Goal: Task Accomplishment & Management: Manage account settings

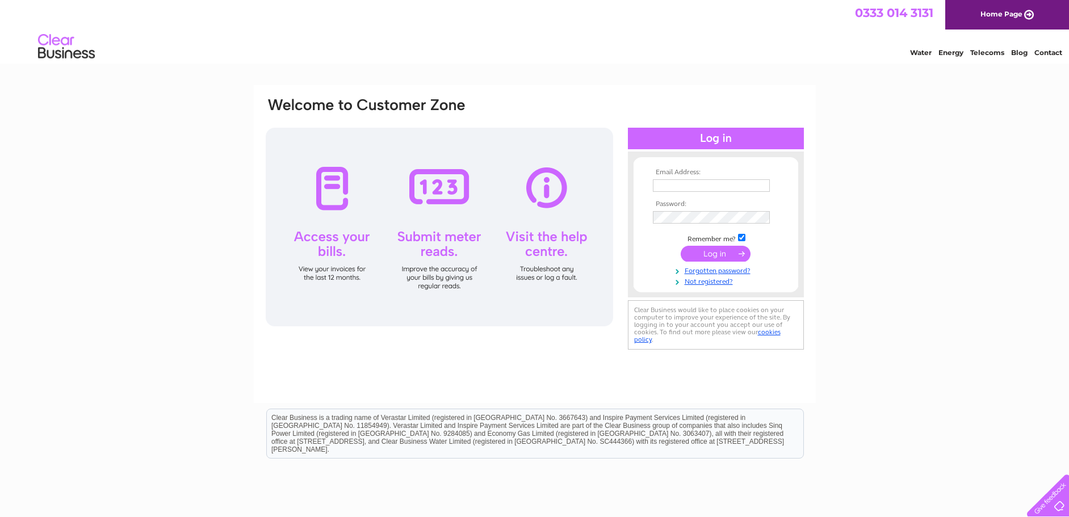
type input "tom.ferguson31@yahoo.com"
click at [708, 251] on input "submit" at bounding box center [716, 254] width 70 height 16
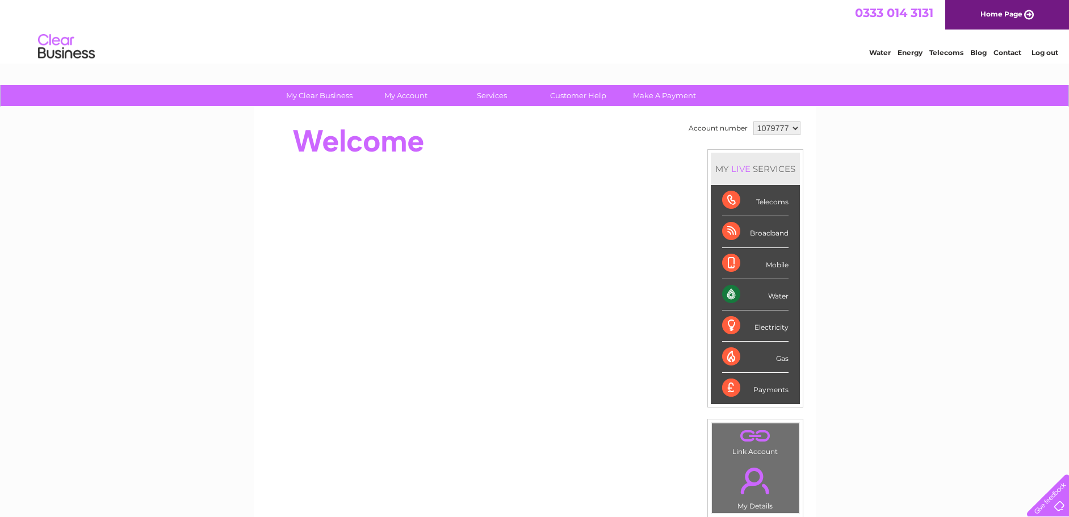
click at [740, 291] on div "Water" at bounding box center [755, 294] width 66 height 31
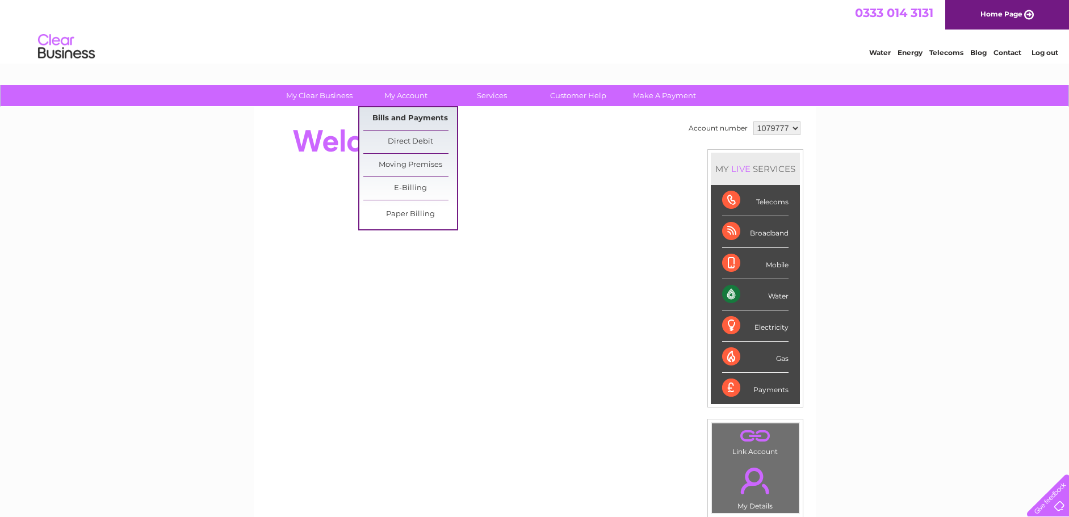
click at [400, 117] on link "Bills and Payments" at bounding box center [410, 118] width 94 height 23
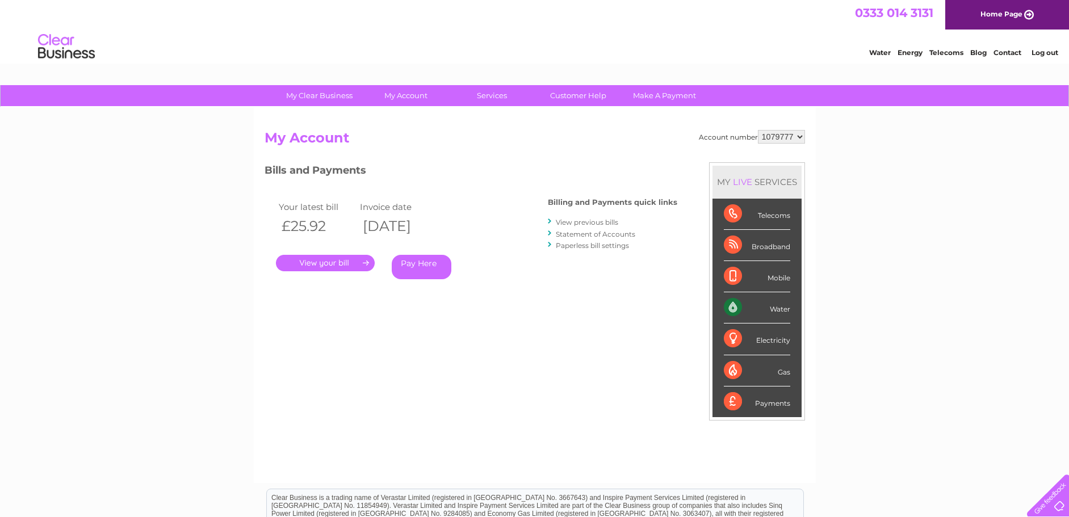
click at [326, 259] on link "." at bounding box center [325, 263] width 99 height 16
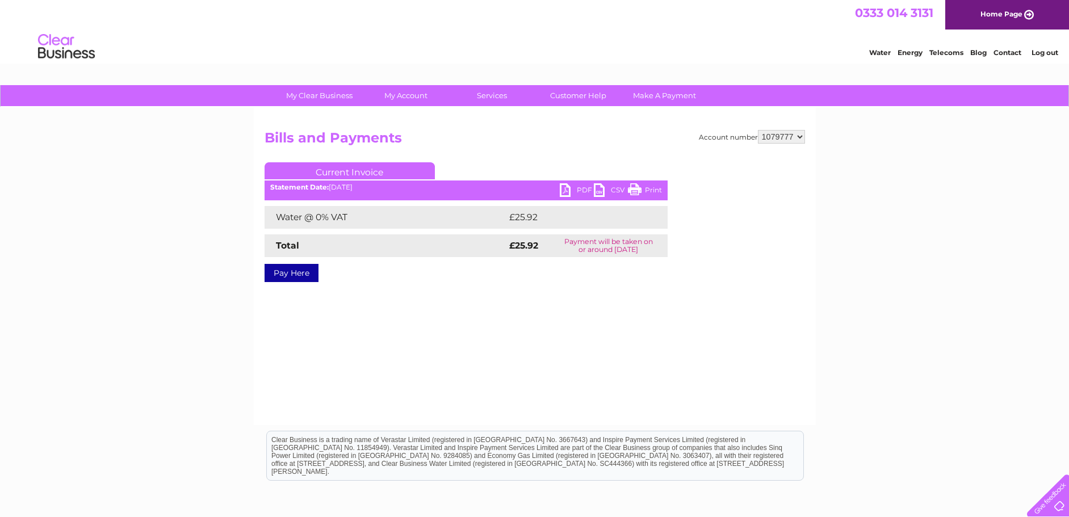
click at [566, 192] on link "PDF" at bounding box center [577, 191] width 34 height 16
click at [799, 136] on select "1079777 1079778" at bounding box center [781, 137] width 47 height 14
select select "1079778"
click at [758, 130] on select "1079777 1079778" at bounding box center [781, 137] width 47 height 14
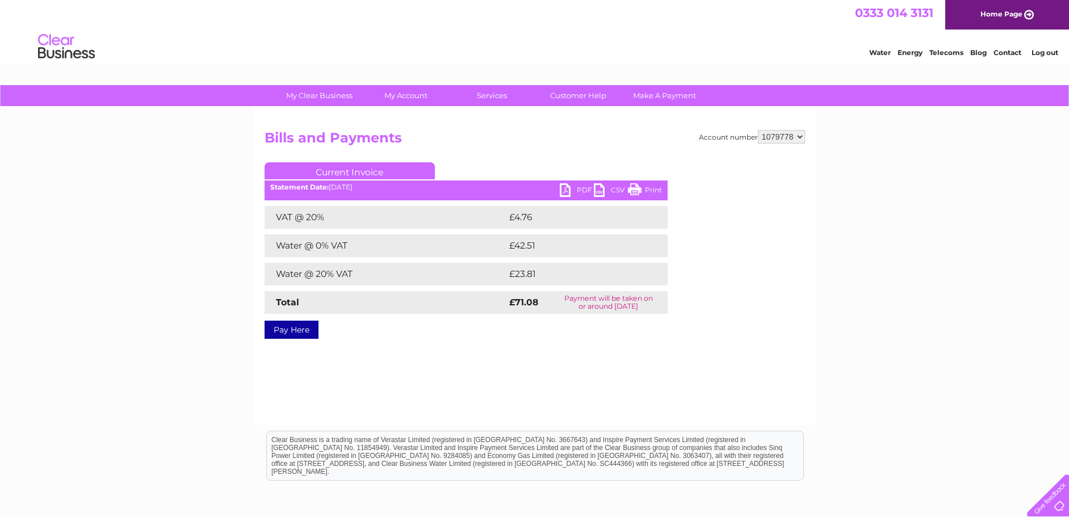
click at [568, 191] on link "PDF" at bounding box center [577, 191] width 34 height 16
